Goal: Transaction & Acquisition: Purchase product/service

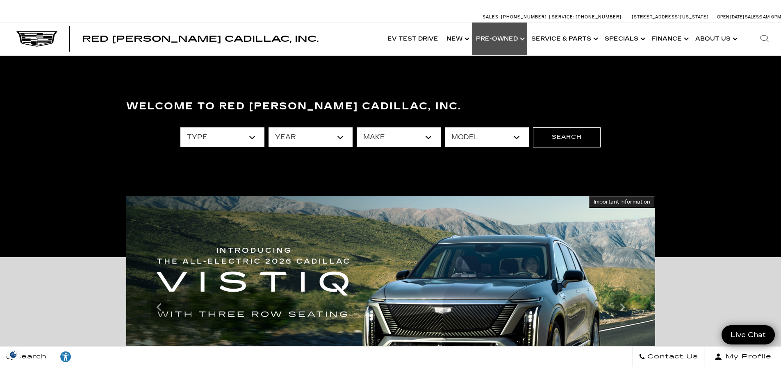
click at [496, 37] on link "Show Pre-Owned" at bounding box center [499, 39] width 55 height 33
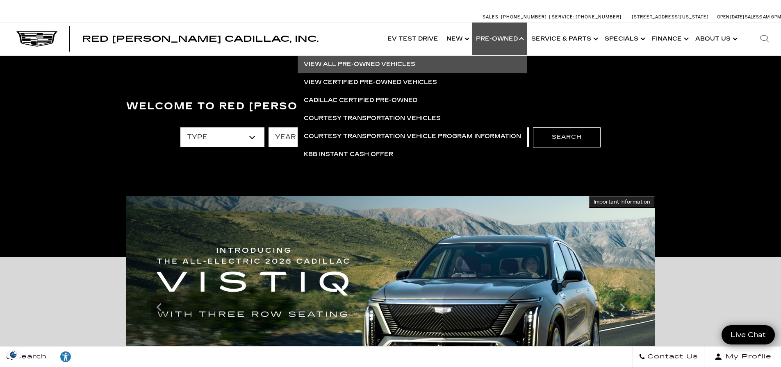
click at [387, 59] on link "View All Pre-Owned Vehicles" at bounding box center [413, 64] width 230 height 18
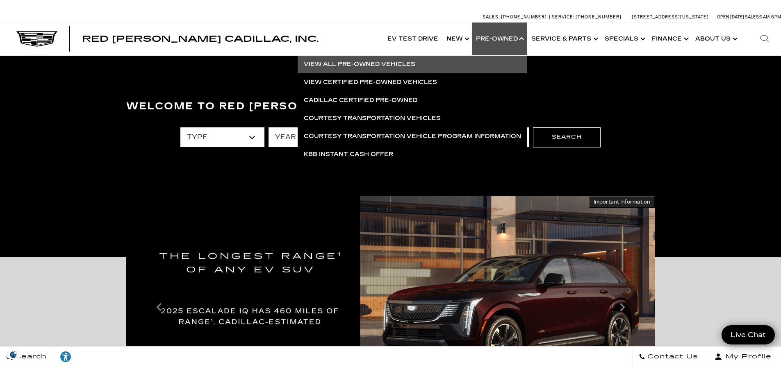
click at [373, 60] on link "View All Pre-Owned Vehicles" at bounding box center [413, 64] width 230 height 18
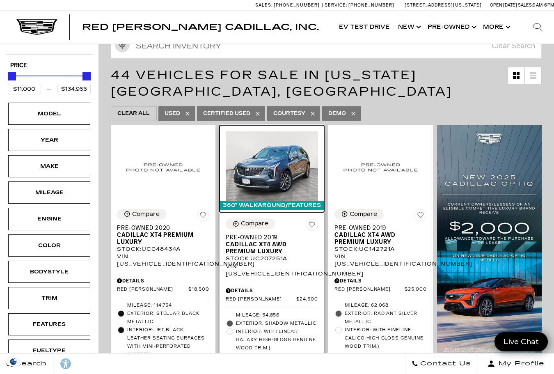
click at [265, 185] on img at bounding box center [272, 165] width 92 height 69
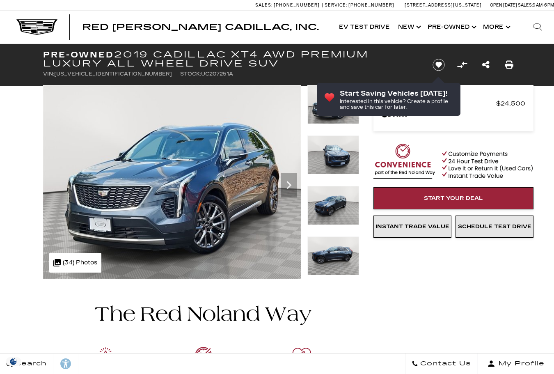
click at [294, 186] on icon "Next" at bounding box center [289, 185] width 16 height 16
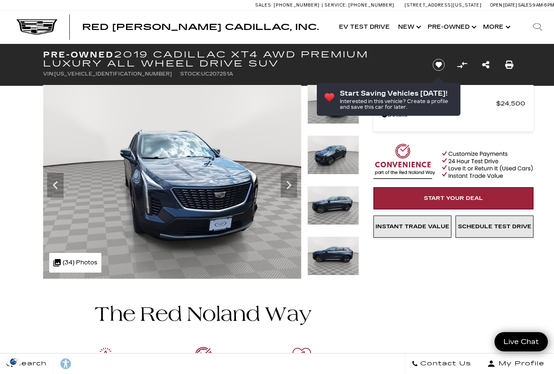
click at [294, 186] on icon "Next" at bounding box center [289, 185] width 16 height 16
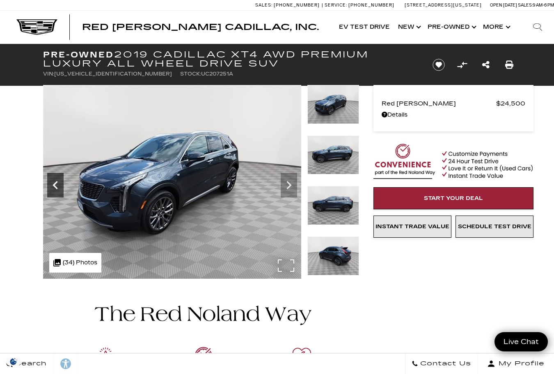
click at [56, 185] on icon "Previous" at bounding box center [55, 185] width 16 height 16
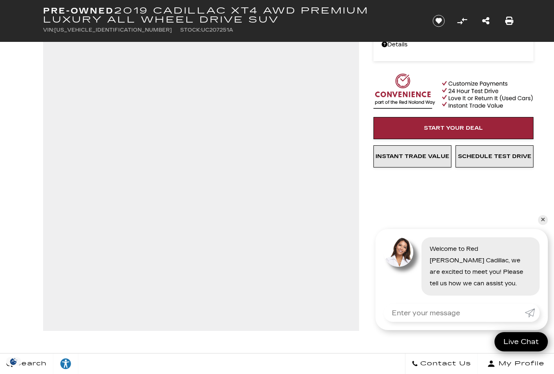
scroll to position [82, 0]
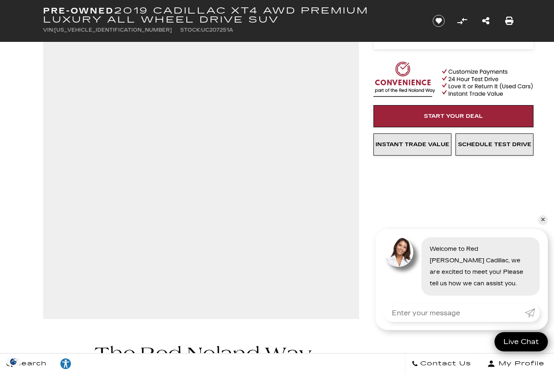
click at [374, 199] on div "Red Noland Price $24,500 Disclaimer: Tax, title, licensing and other fees NOT i…" at bounding box center [441, 140] width 164 height 357
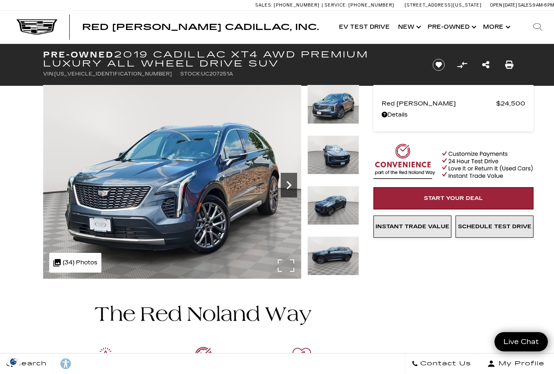
click at [286, 186] on icon "Next" at bounding box center [289, 185] width 16 height 16
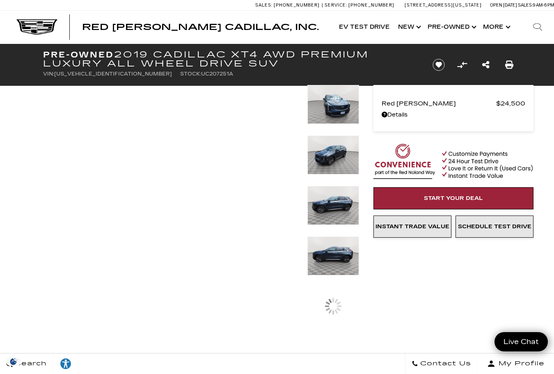
click at [332, 118] on img at bounding box center [333, 104] width 52 height 39
click at [333, 144] on img at bounding box center [333, 154] width 52 height 39
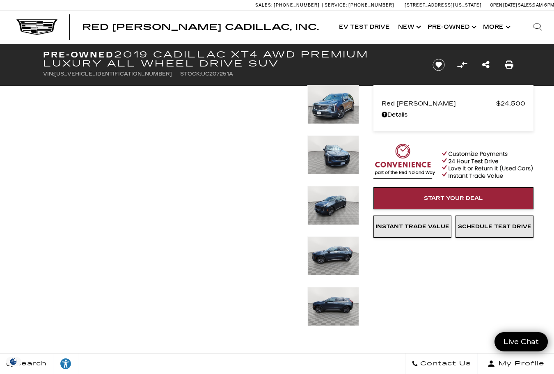
click at [331, 162] on img at bounding box center [333, 154] width 52 height 39
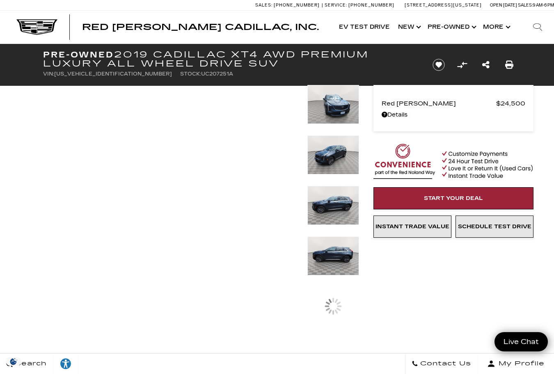
click at [338, 112] on img at bounding box center [333, 104] width 52 height 39
click at [328, 253] on img at bounding box center [333, 255] width 52 height 39
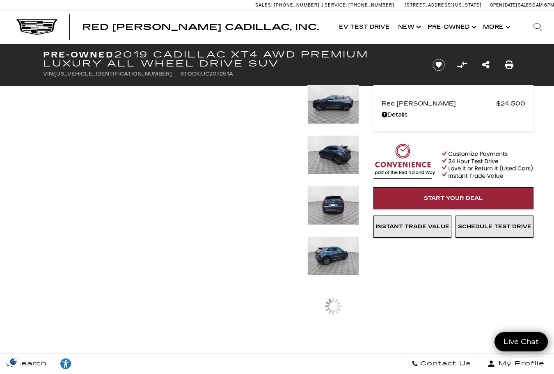
click at [334, 87] on img at bounding box center [333, 104] width 52 height 39
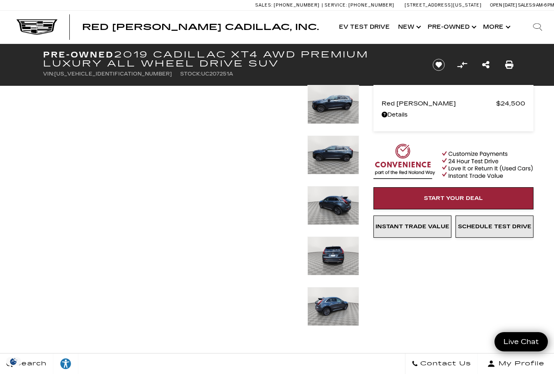
click at [334, 101] on div at bounding box center [333, 67] width 52 height 266
click at [328, 220] on img at bounding box center [333, 205] width 52 height 39
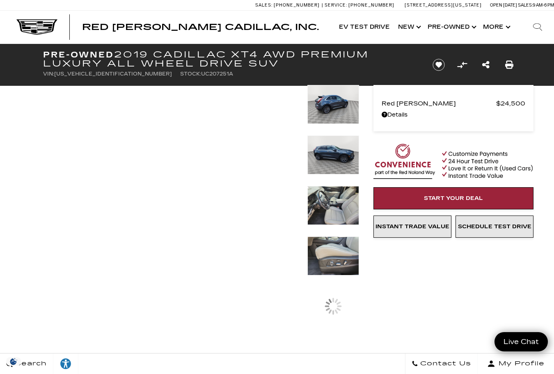
click at [332, 248] on img at bounding box center [333, 255] width 52 height 39
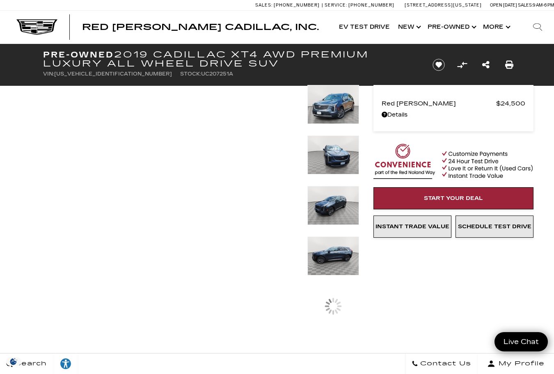
click at [345, 105] on img at bounding box center [333, 104] width 52 height 39
click at [330, 164] on img at bounding box center [333, 154] width 52 height 39
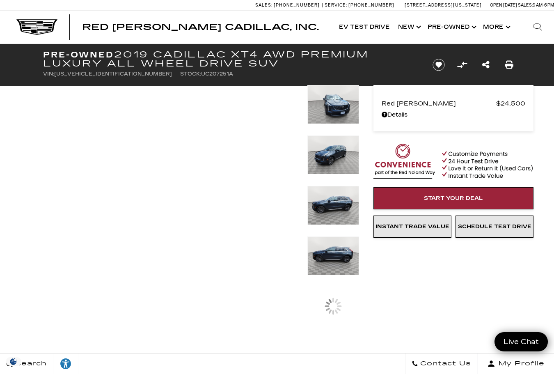
click at [333, 156] on img at bounding box center [333, 154] width 52 height 39
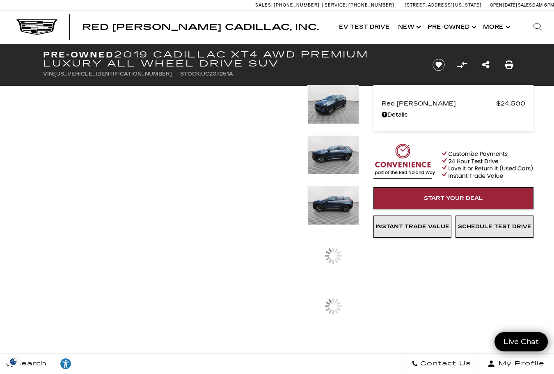
click at [330, 192] on img at bounding box center [333, 205] width 52 height 39
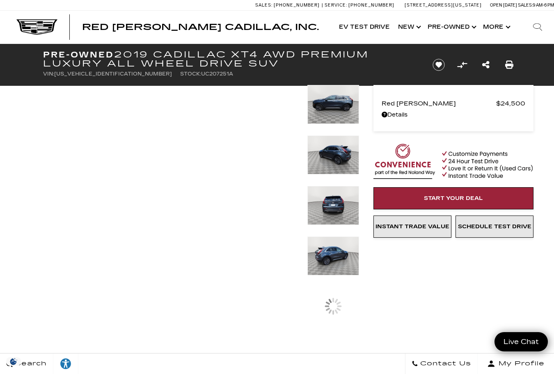
click at [332, 120] on img at bounding box center [333, 104] width 52 height 39
click at [319, 157] on img at bounding box center [333, 154] width 52 height 39
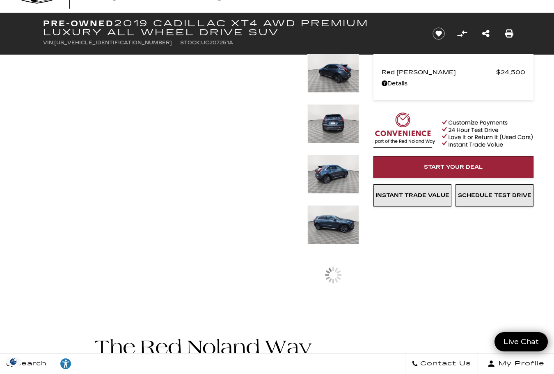
scroll to position [41, 0]
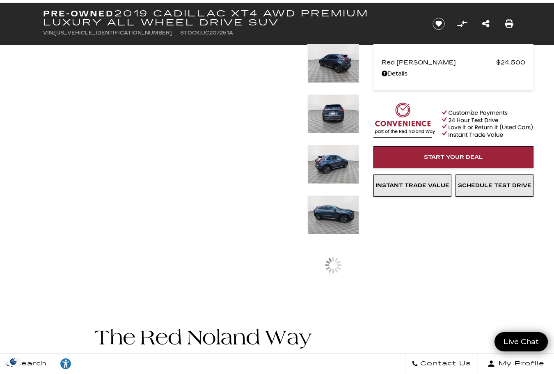
click at [334, 119] on img at bounding box center [333, 113] width 52 height 39
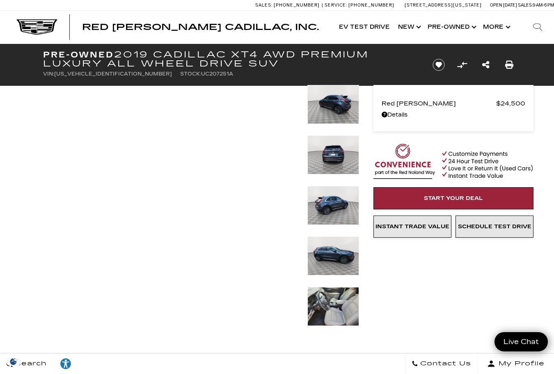
scroll to position [0, 0]
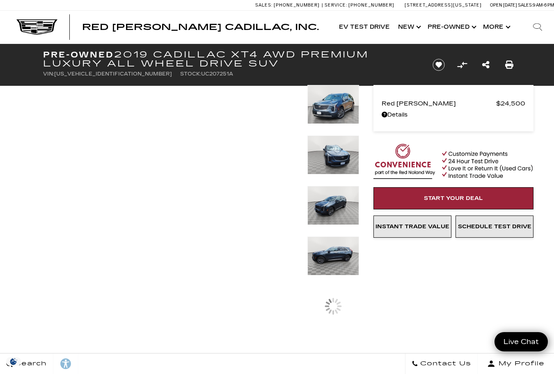
click at [443, 280] on div "Red [PERSON_NAME] $24,500 Disclaimer: Tax, title, licensing and other fees NOT …" at bounding box center [441, 193] width 164 height 299
click at [324, 101] on img at bounding box center [333, 104] width 52 height 39
click at [329, 115] on img at bounding box center [333, 104] width 52 height 39
click at [335, 151] on img at bounding box center [333, 154] width 52 height 39
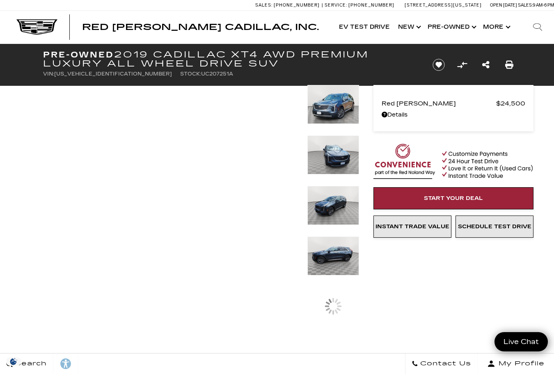
click at [335, 151] on img at bounding box center [333, 154] width 52 height 39
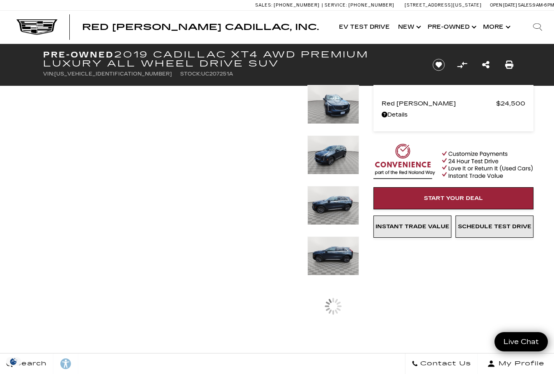
click at [333, 158] on img at bounding box center [333, 154] width 52 height 39
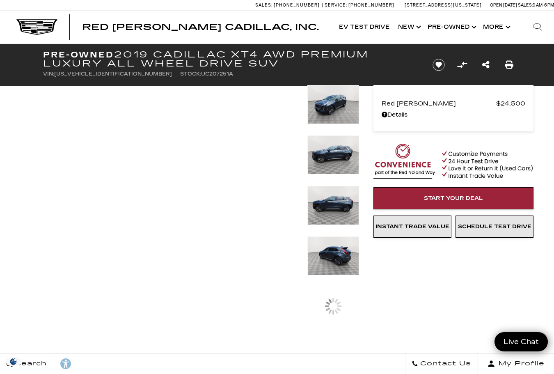
click at [325, 196] on img at bounding box center [333, 205] width 52 height 39
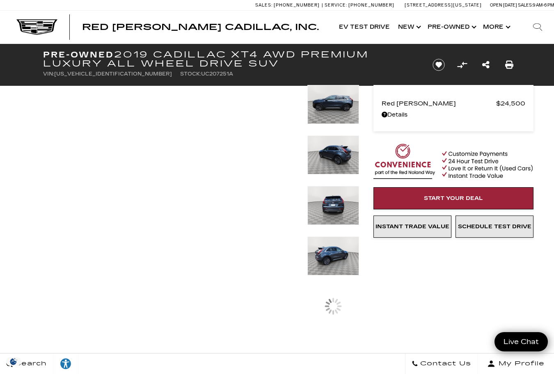
click at [327, 201] on img at bounding box center [333, 205] width 52 height 39
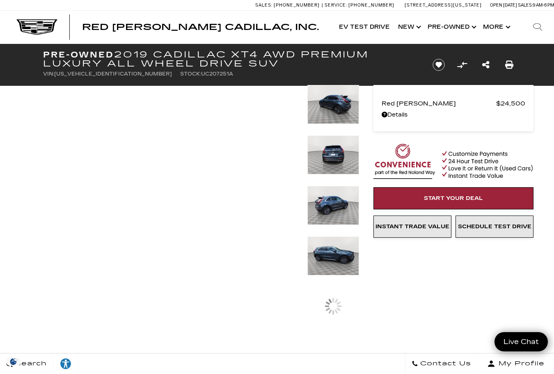
click at [338, 149] on img at bounding box center [333, 154] width 52 height 39
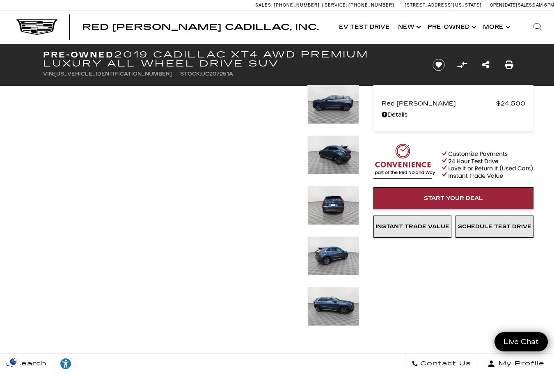
click at [335, 145] on img at bounding box center [333, 154] width 52 height 39
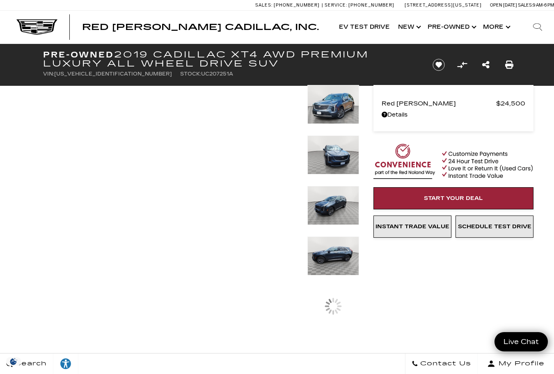
click at [330, 115] on img at bounding box center [333, 104] width 52 height 39
click at [335, 155] on img at bounding box center [333, 154] width 52 height 39
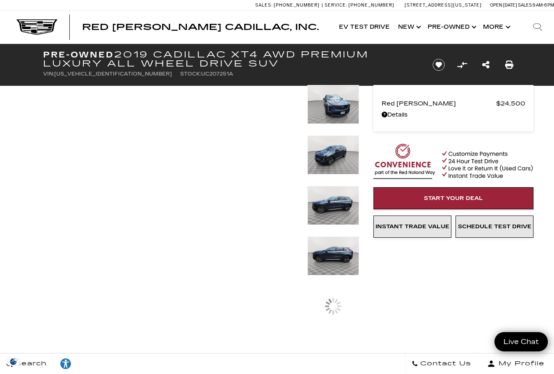
click at [335, 108] on img at bounding box center [333, 104] width 52 height 39
click at [338, 267] on img at bounding box center [333, 255] width 52 height 39
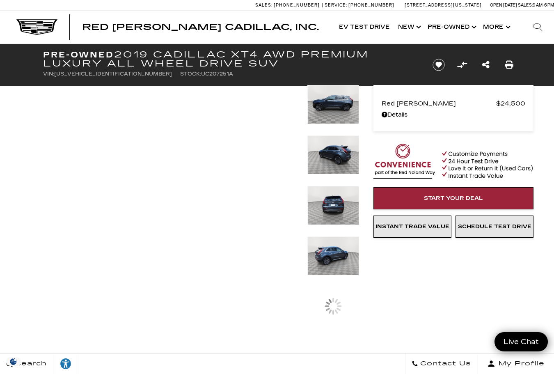
click at [337, 194] on img at bounding box center [333, 205] width 52 height 39
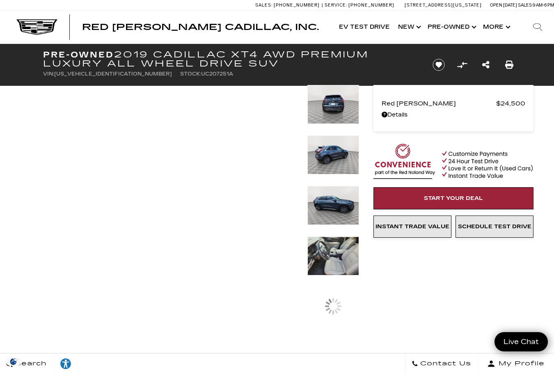
click at [340, 212] on img at bounding box center [333, 205] width 52 height 39
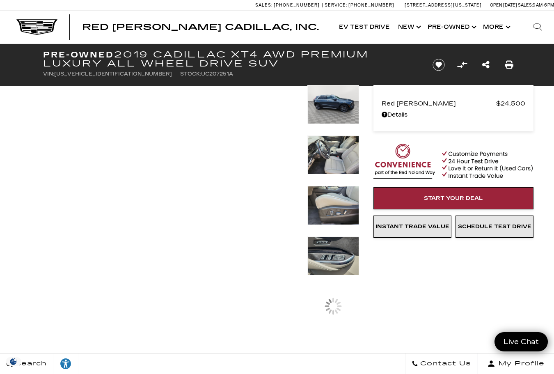
drag, startPoint x: 323, startPoint y: 138, endPoint x: 330, endPoint y: 115, distance: 24.1
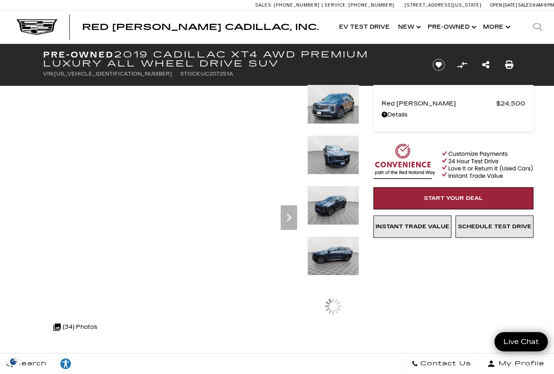
click at [337, 161] on img at bounding box center [333, 154] width 52 height 39
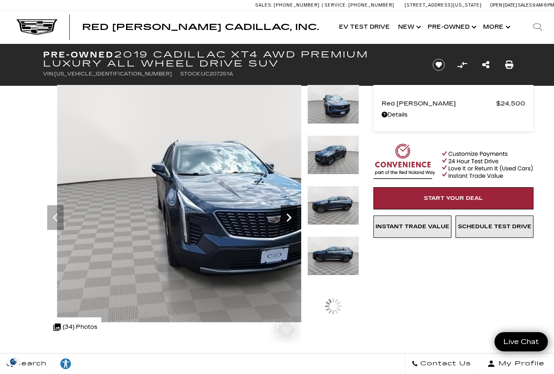
click at [293, 216] on icon "Next" at bounding box center [289, 217] width 16 height 16
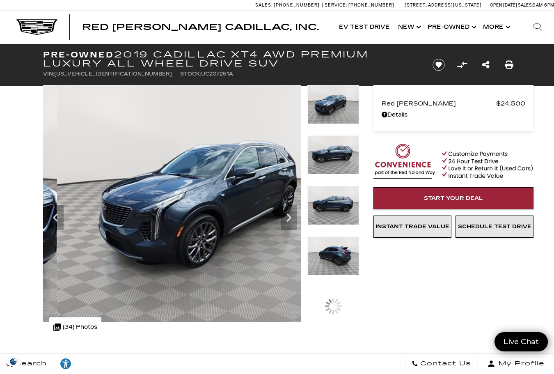
click at [347, 112] on img at bounding box center [333, 104] width 52 height 39
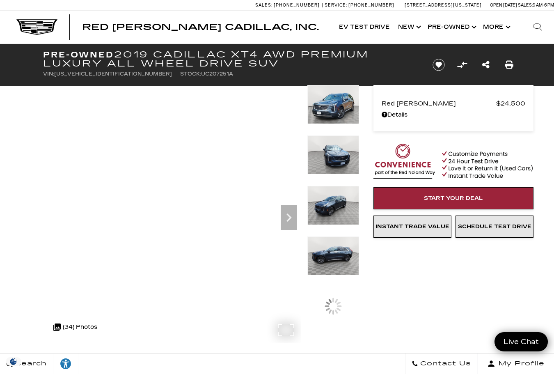
click at [338, 114] on img at bounding box center [333, 104] width 52 height 39
click at [292, 216] on icon "Next" at bounding box center [289, 217] width 16 height 16
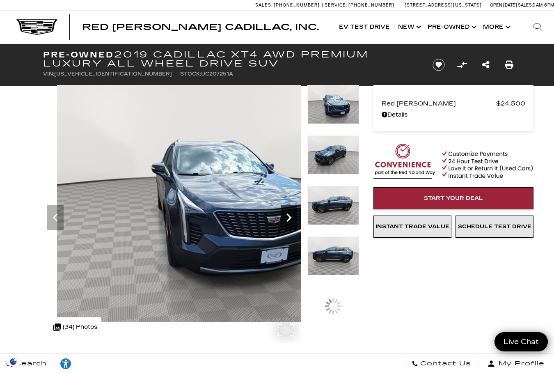
click at [292, 216] on icon "Next" at bounding box center [289, 217] width 16 height 16
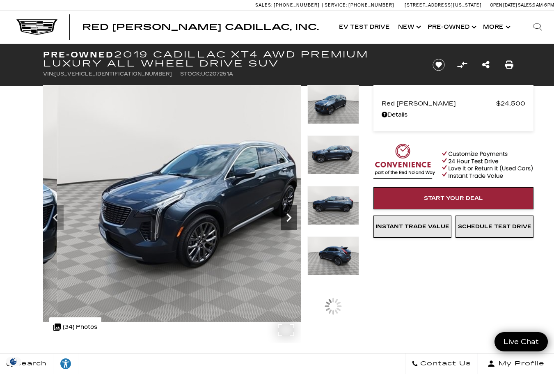
click at [292, 216] on icon "Next" at bounding box center [289, 217] width 16 height 16
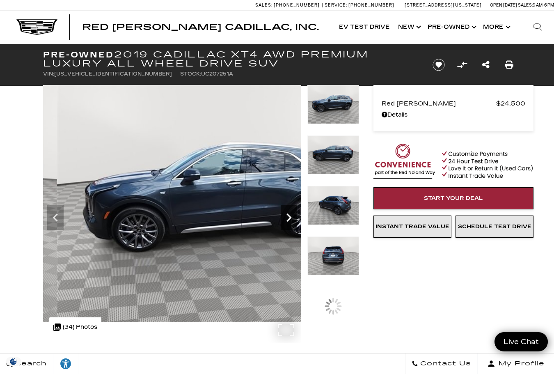
click at [292, 216] on icon "Next" at bounding box center [289, 217] width 16 height 16
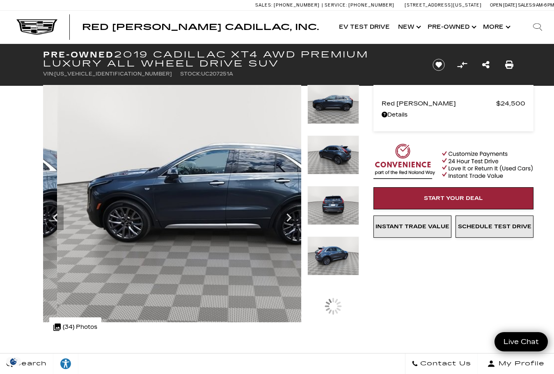
click at [86, 73] on span "[US_VEHICLE_IDENTIFICATION_NUMBER]" at bounding box center [113, 74] width 118 height 6
copy span "[US_VEHICLE_IDENTIFICATION_NUMBER]"
